Goal: Navigation & Orientation: Find specific page/section

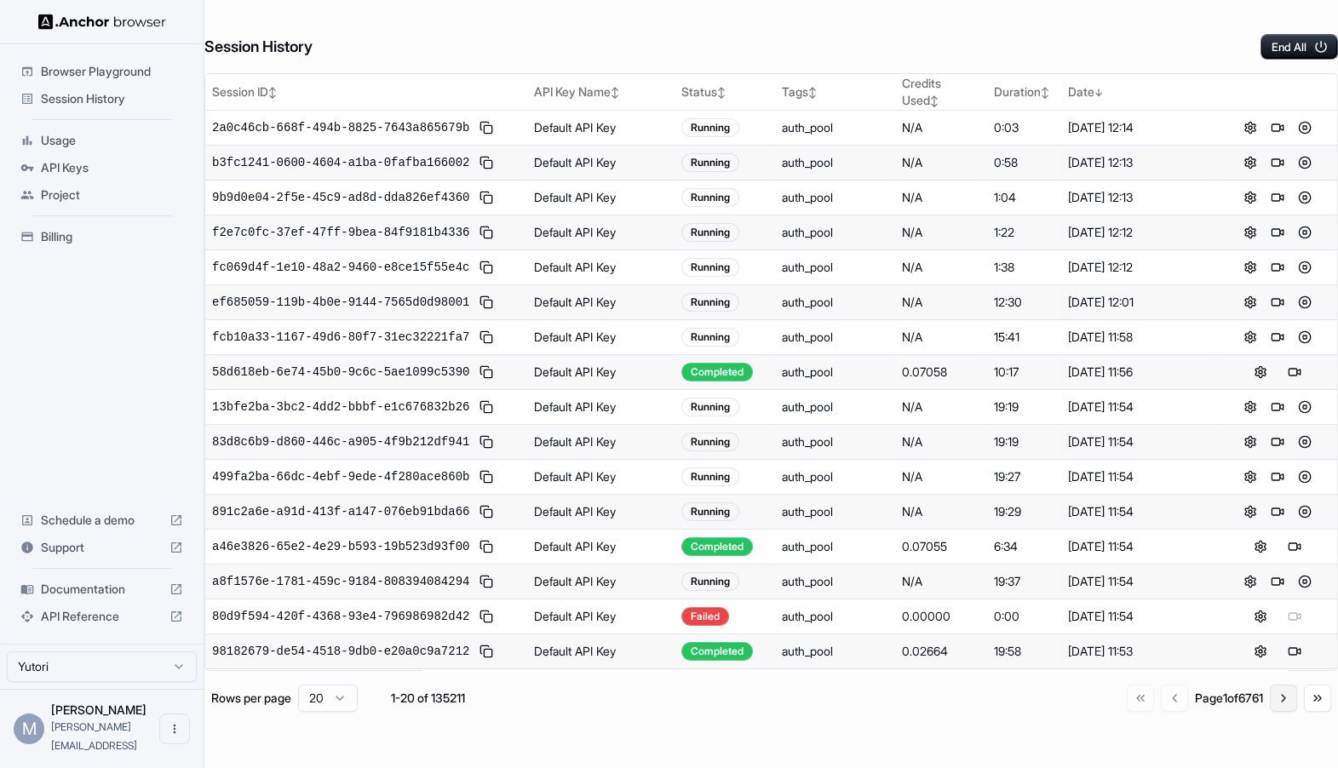
click at [1278, 697] on button "Go to next page" at bounding box center [1283, 698] width 27 height 27
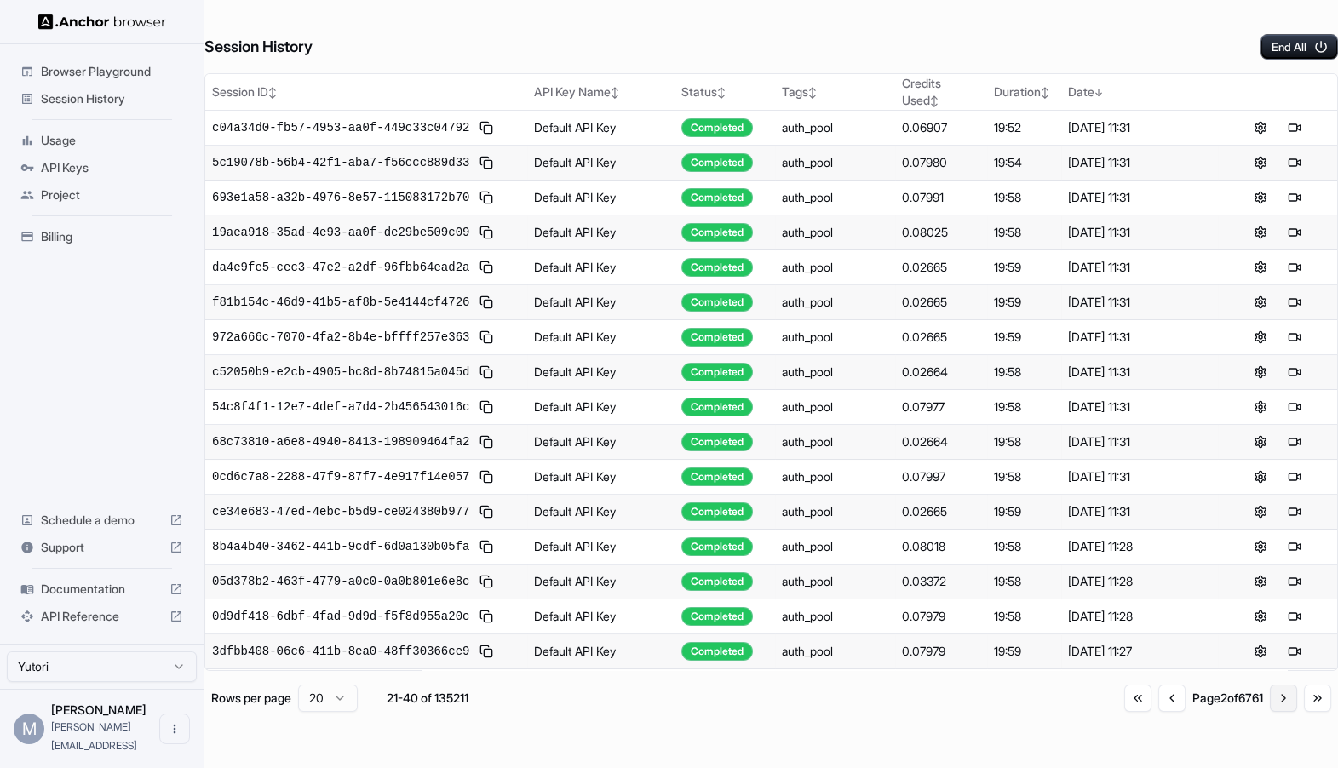
click at [1276, 697] on button "Go to next page" at bounding box center [1283, 698] width 27 height 27
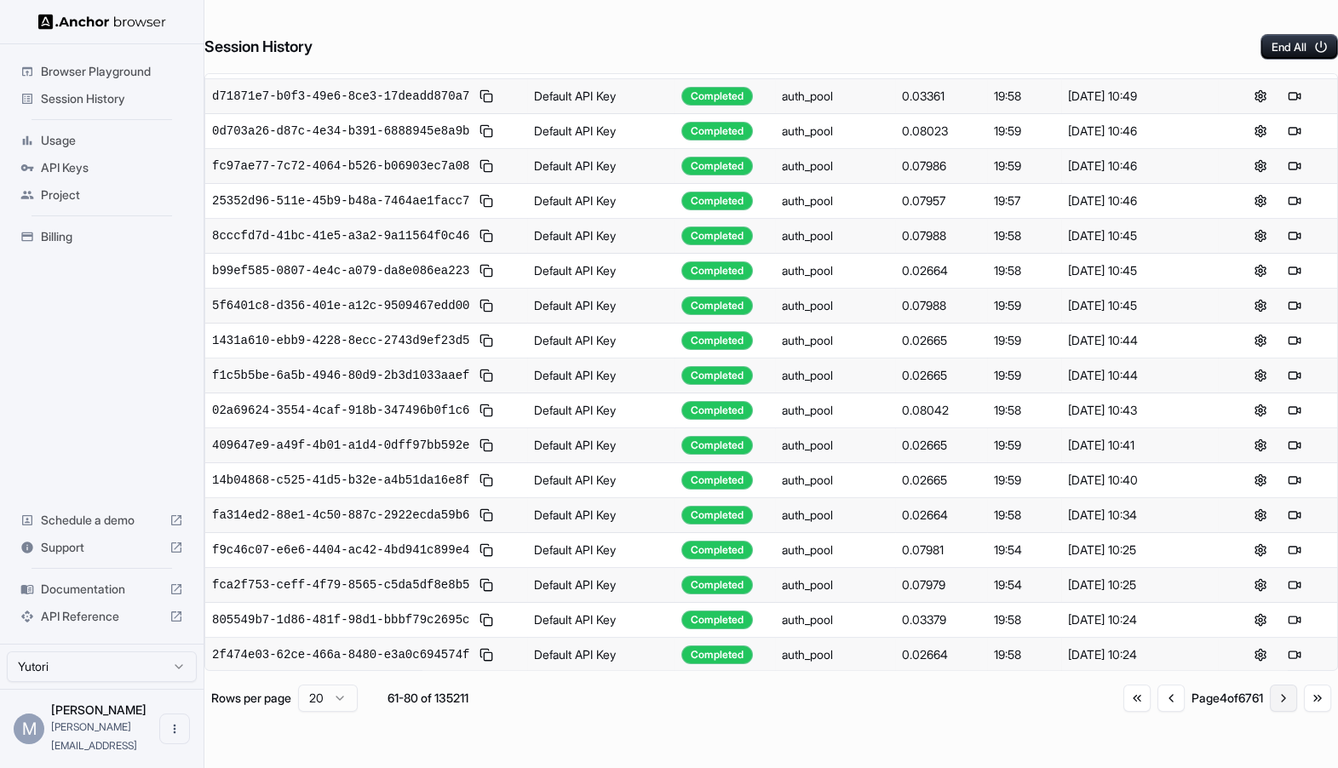
click at [1284, 705] on button "Go to next page" at bounding box center [1283, 698] width 27 height 27
click at [1284, 705] on button "Go to next page" at bounding box center [1283, 701] width 27 height 27
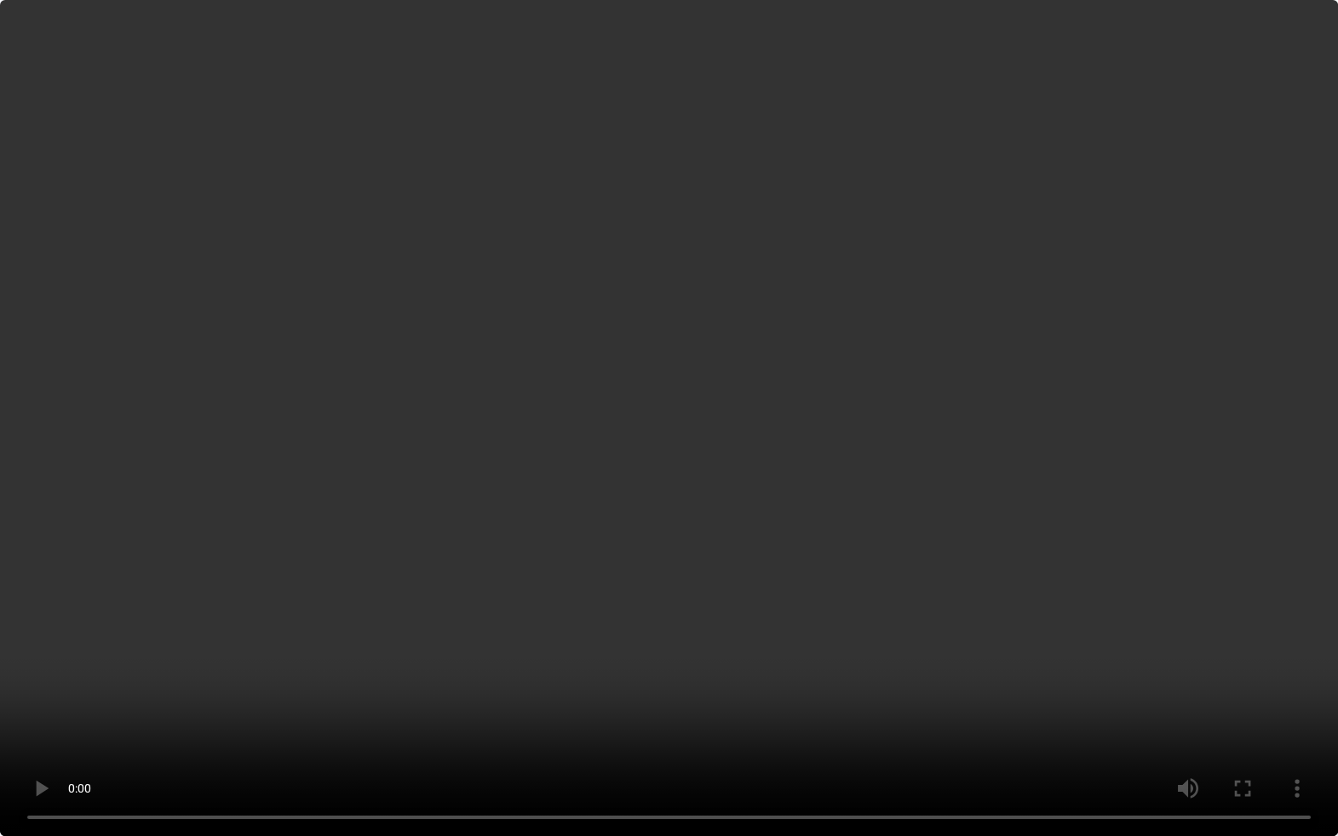
click at [736, 392] on video at bounding box center [669, 418] width 1338 height 836
